Goal: Information Seeking & Learning: Check status

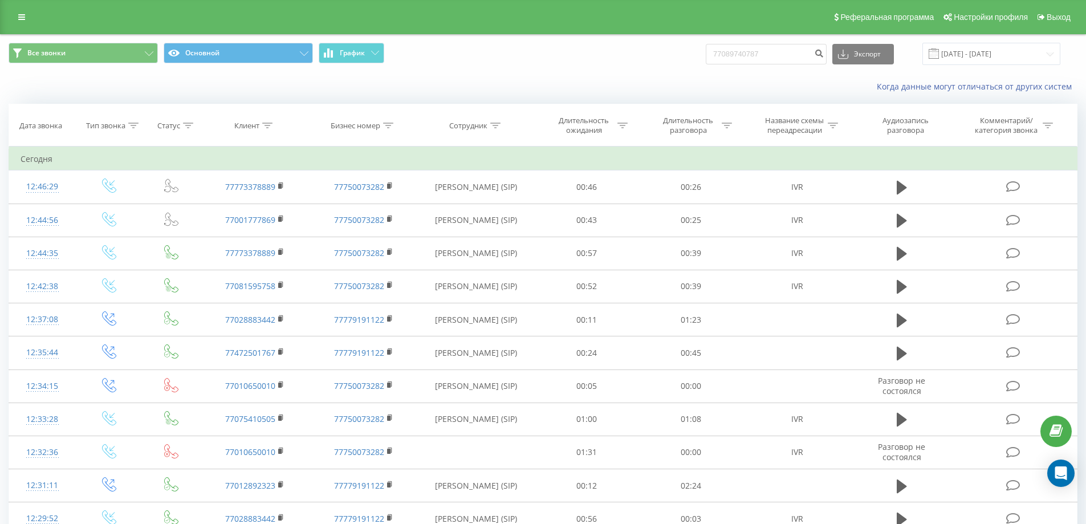
type input "77089740787"
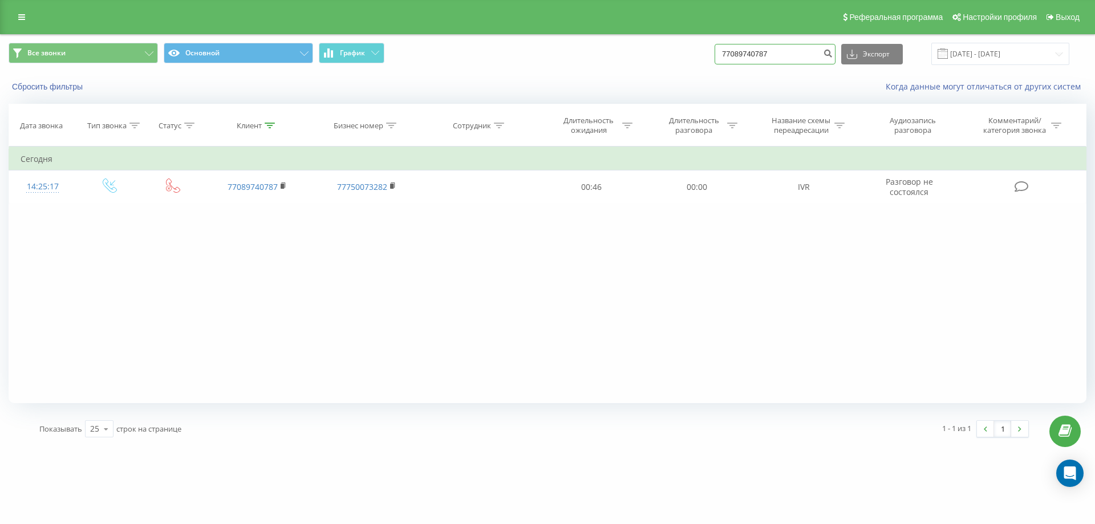
paste input "1237810"
drag, startPoint x: 788, startPoint y: 56, endPoint x: 598, endPoint y: 73, distance: 190.6
click at [596, 71] on div "Все звонки Основной График 77089740787 Экспорт .csv .xls .xlsx 19.05.2025 - 19.…" at bounding box center [548, 54] width 1094 height 38
type input "77081237810"
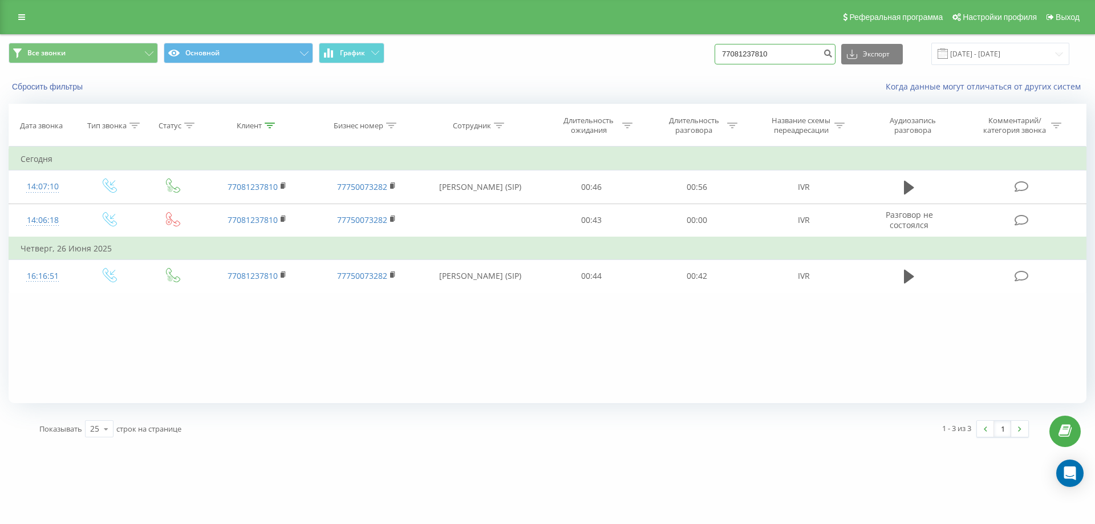
drag, startPoint x: 708, startPoint y: 58, endPoint x: 564, endPoint y: 63, distance: 143.8
click at [572, 63] on div "Все звонки Основной График 77081237810 Экспорт .csv .xls .xlsx 19.05.2025 - 19.…" at bounding box center [548, 54] width 1078 height 22
paste input "783824693"
type input "77783824693"
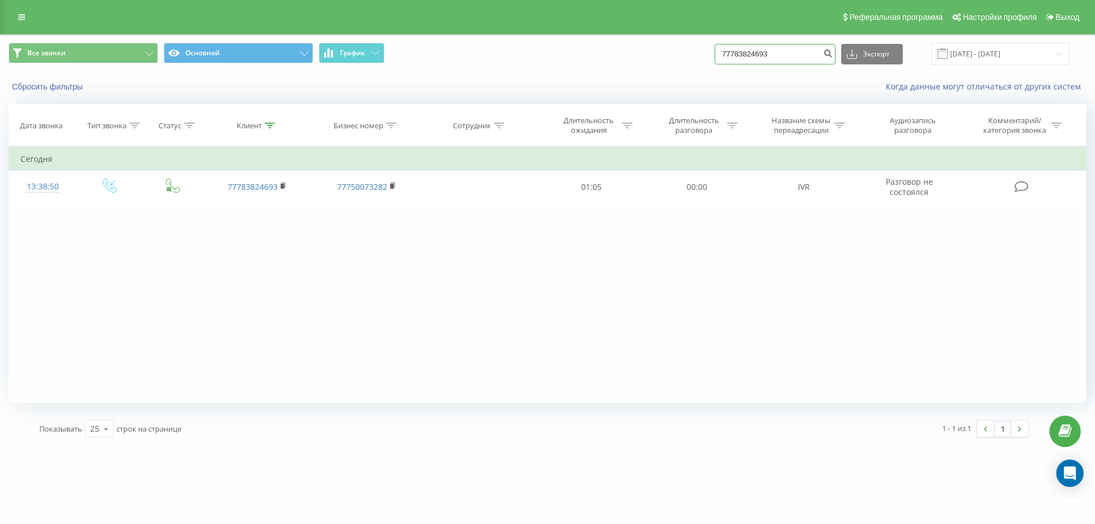
click at [768, 54] on input "77783824693" at bounding box center [775, 54] width 121 height 21
click at [790, 59] on input "77783824693" at bounding box center [775, 54] width 121 height 21
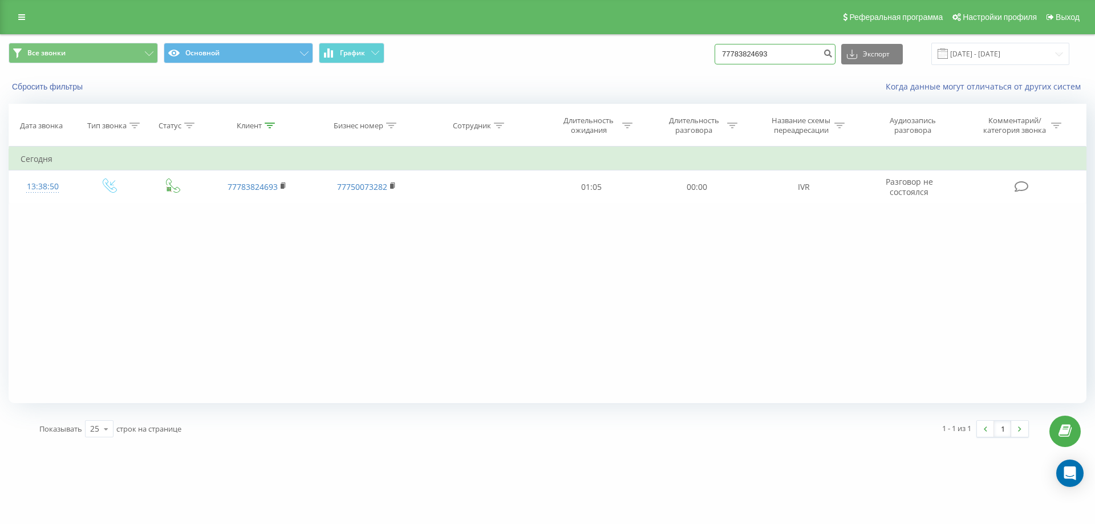
paste input "07920136"
type input "77079201363"
click at [793, 55] on input "77079201363" at bounding box center [775, 54] width 121 height 21
